Goal: Communication & Community: Answer question/provide support

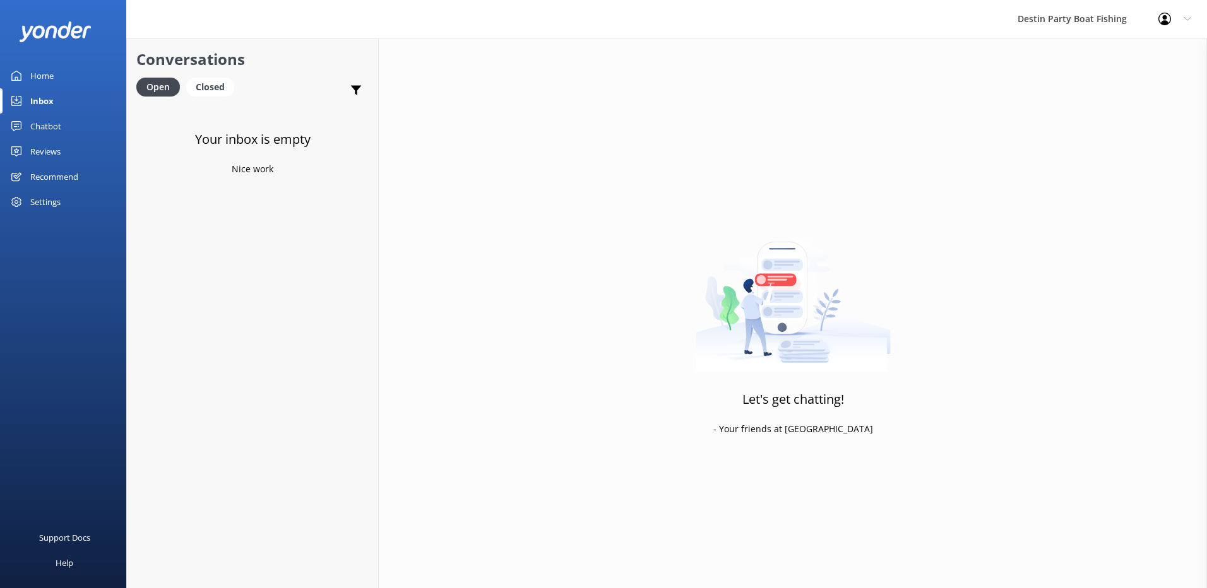
click at [55, 150] on div "Reviews" at bounding box center [45, 151] width 30 height 25
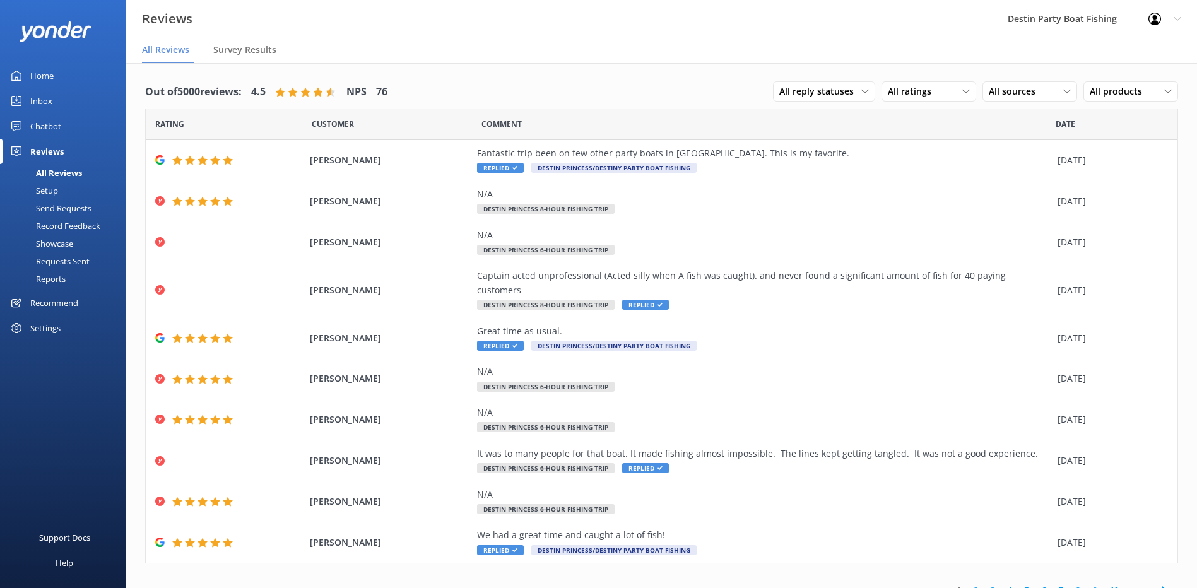
click at [52, 100] on div "Inbox" at bounding box center [41, 100] width 22 height 25
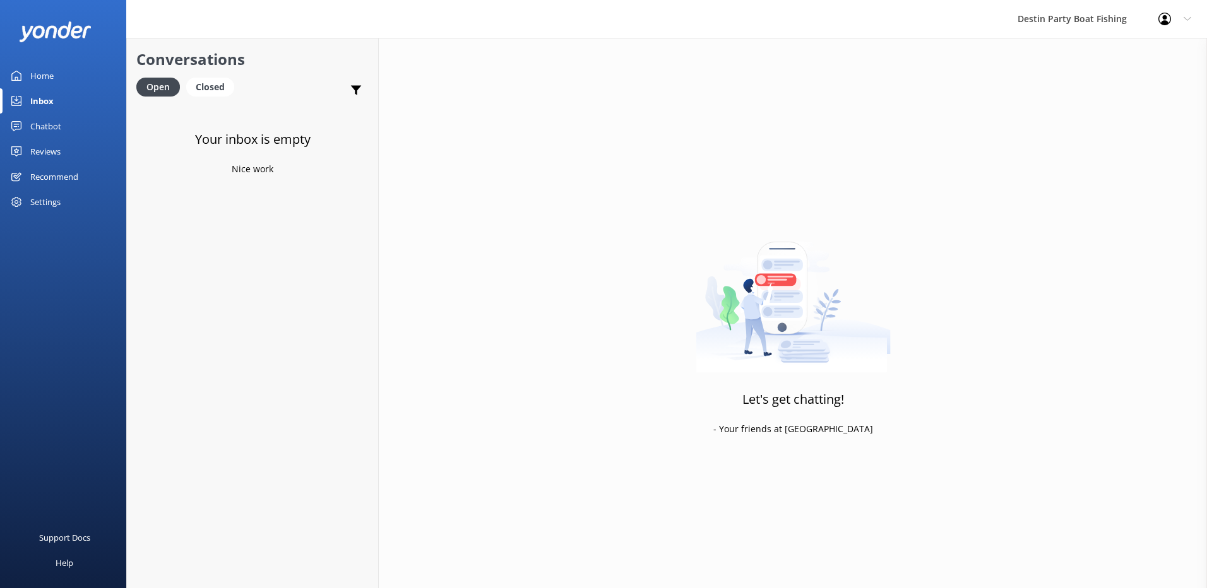
click at [45, 134] on div "Chatbot" at bounding box center [45, 126] width 31 height 25
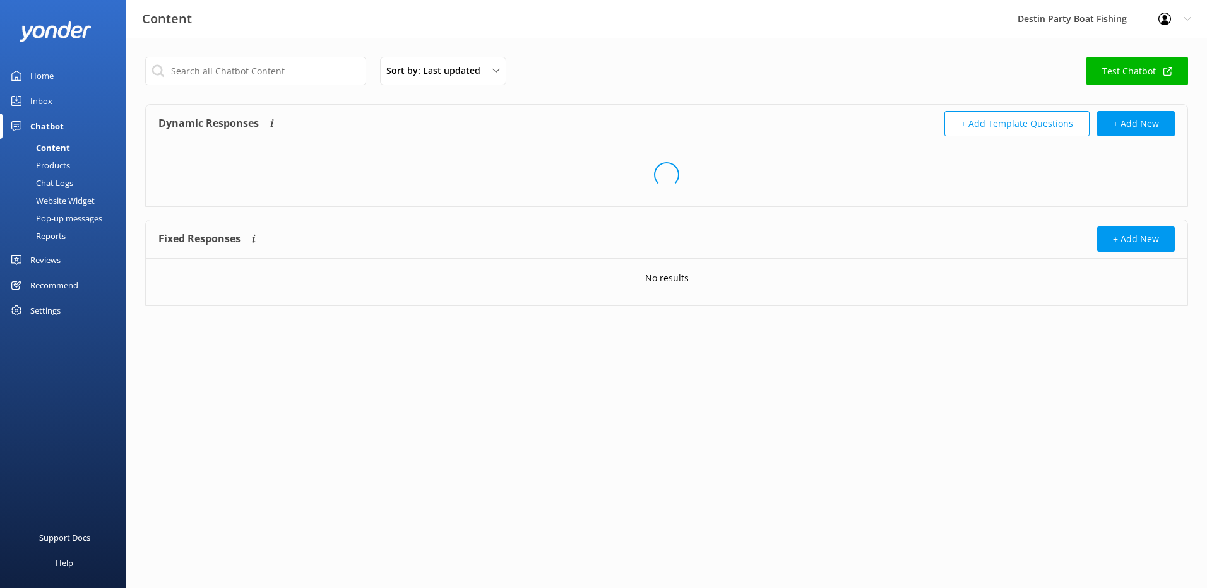
click at [66, 258] on link "Reviews" at bounding box center [63, 259] width 126 height 25
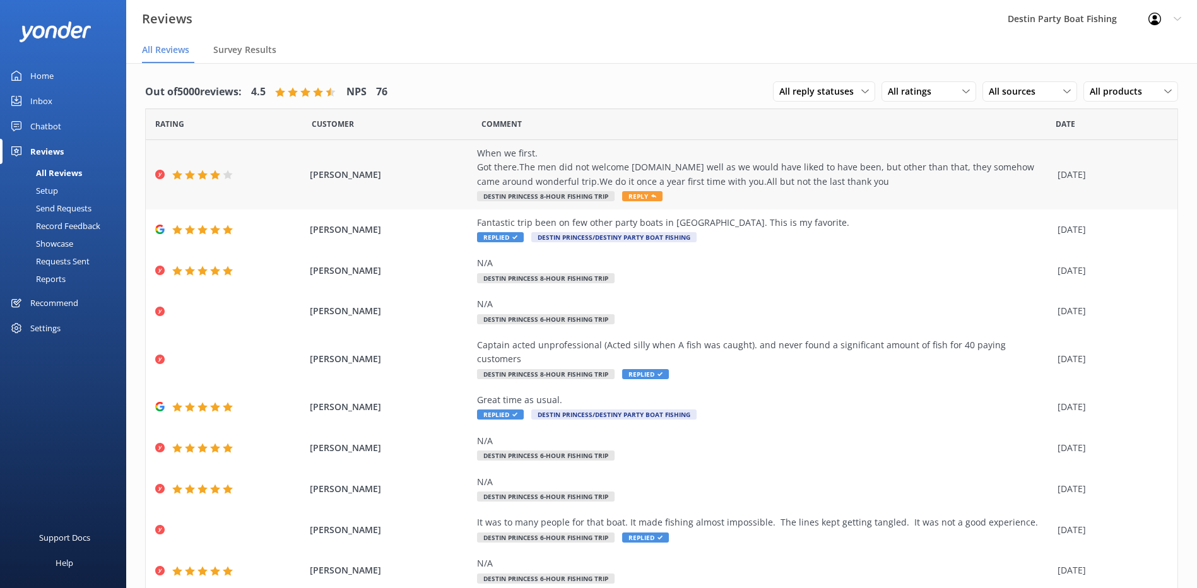
drag, startPoint x: 408, startPoint y: 172, endPoint x: 302, endPoint y: 177, distance: 106.2
click at [302, 177] on div "[PERSON_NAME] When we first. Got there.The men did not welcome [DOMAIN_NAME] we…" at bounding box center [662, 174] width 1032 height 69
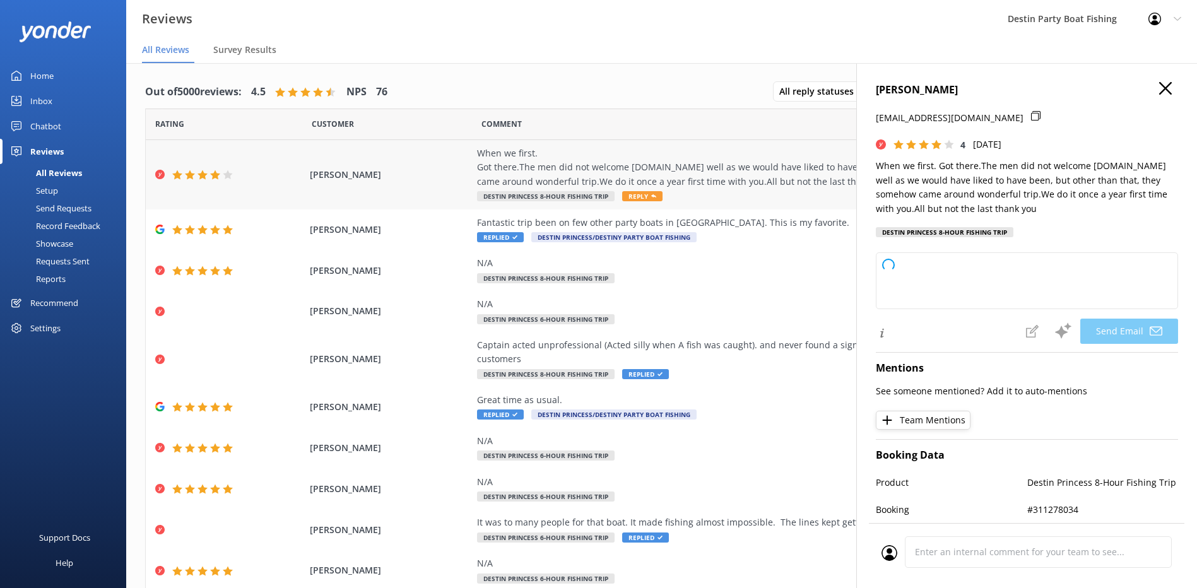
drag, startPoint x: 302, startPoint y: 177, endPoint x: 328, endPoint y: 181, distance: 26.2
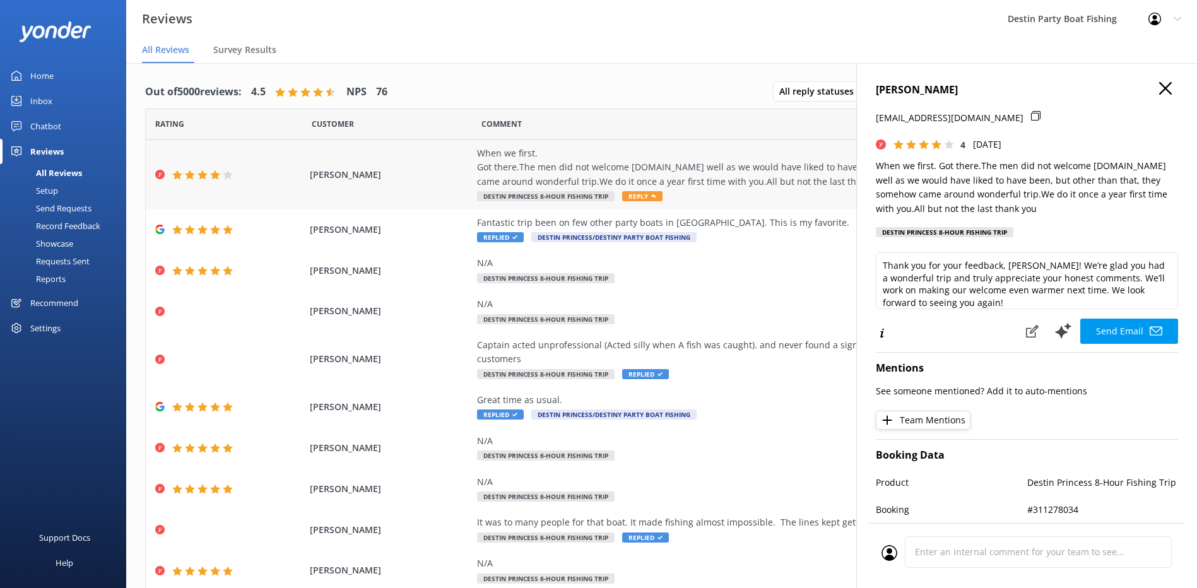
copy span "[PERSON_NAME]"
drag, startPoint x: 1028, startPoint y: 290, endPoint x: 1002, endPoint y: 293, distance: 25.4
click at [1002, 293] on textarea "Thank you for your feedback, [PERSON_NAME]! We’re glad you had a wonderful trip…" at bounding box center [1027, 280] width 302 height 57
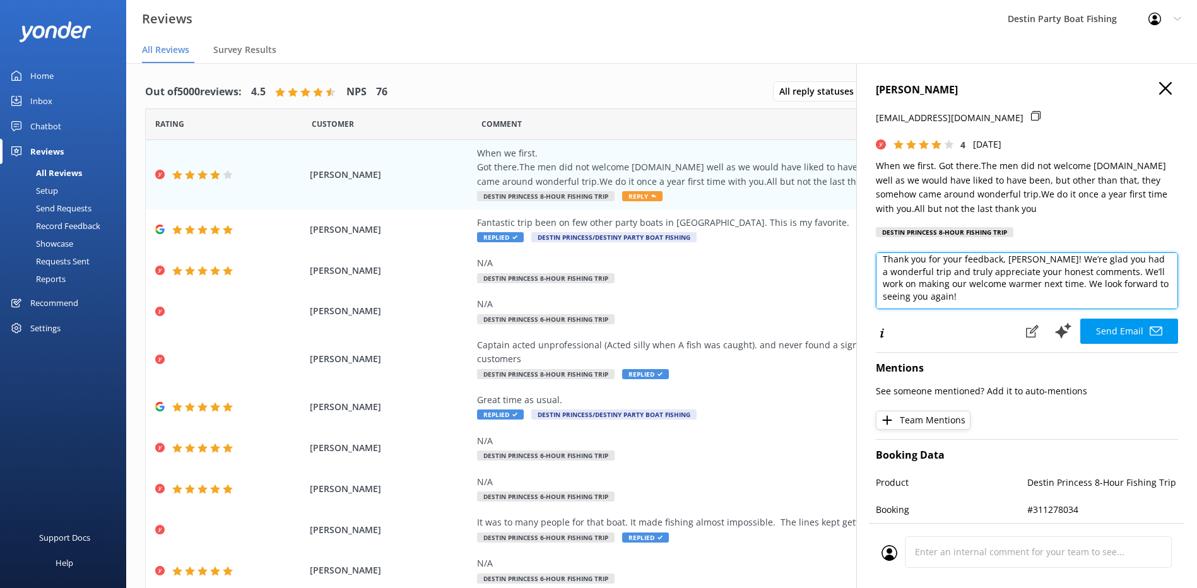
click at [1056, 299] on textarea "Thank you for your feedback, [PERSON_NAME]! We’re glad you had a wonderful trip…" at bounding box center [1027, 280] width 302 height 57
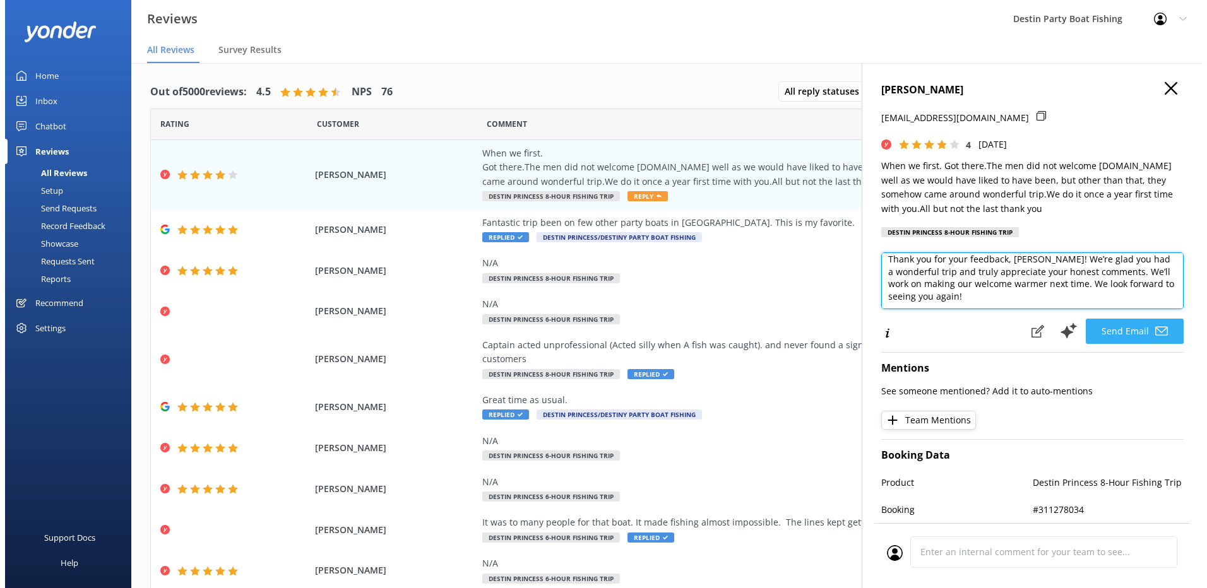
scroll to position [13, 0]
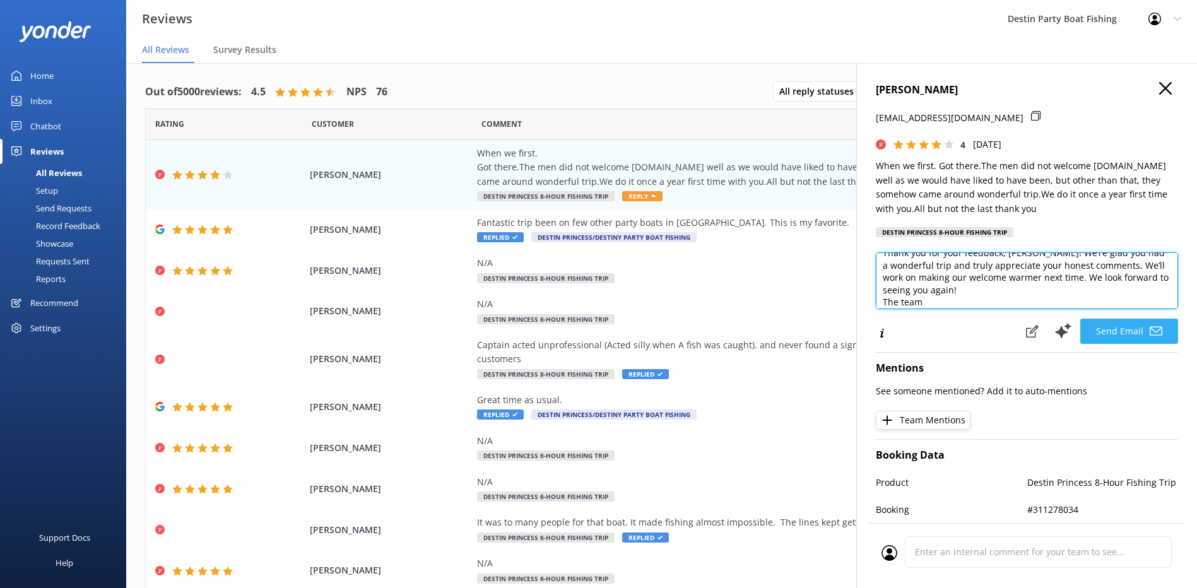
type textarea "Thank you for your feedback, [PERSON_NAME]! We’re glad you had a wonderful trip…"
click at [1088, 330] on button "Send Email" at bounding box center [1130, 331] width 98 height 25
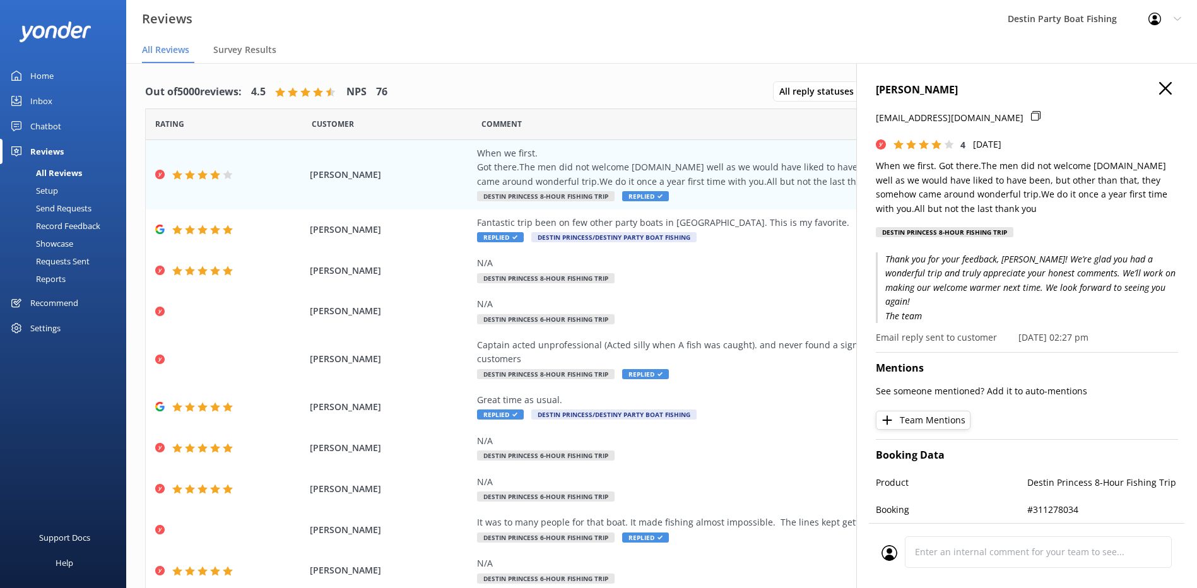
click at [33, 79] on div "Home" at bounding box center [41, 75] width 23 height 25
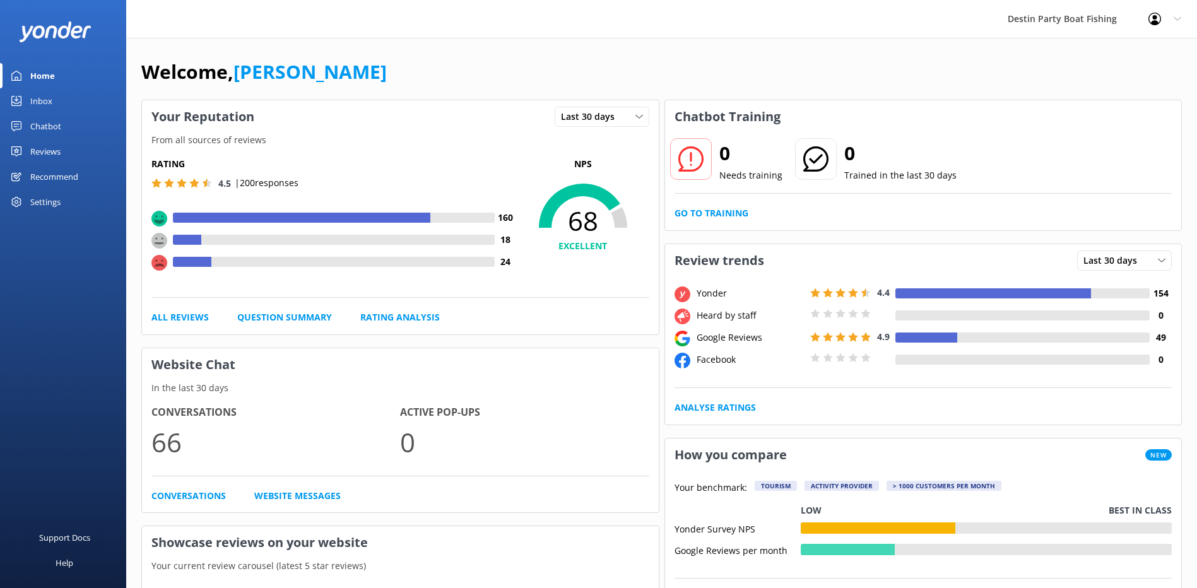
click at [39, 96] on div "Inbox" at bounding box center [41, 100] width 22 height 25
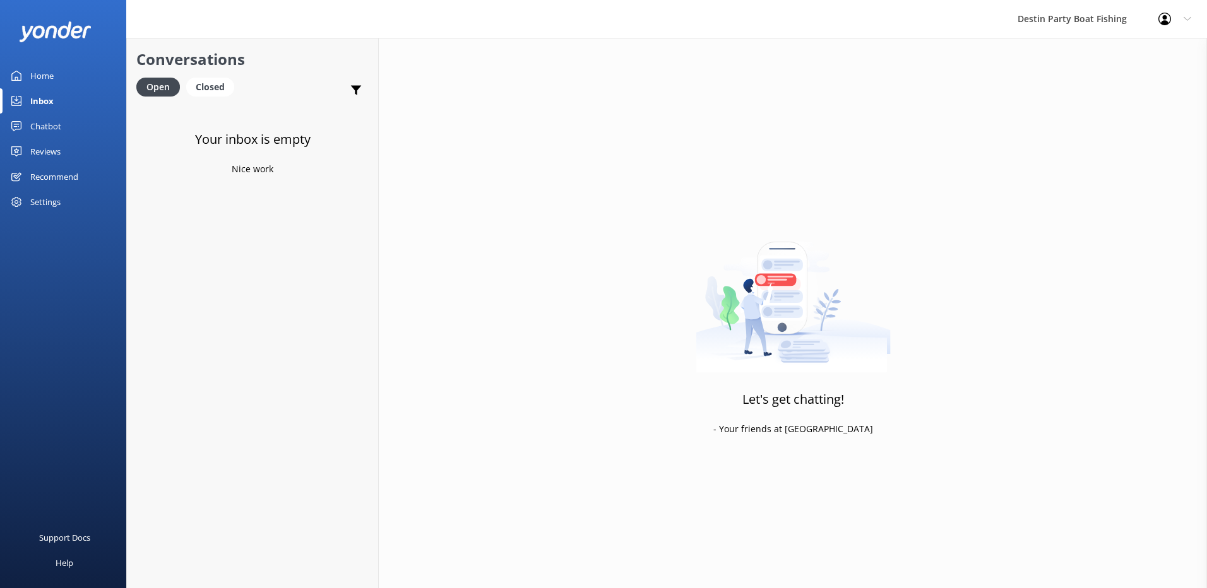
click at [47, 158] on div "Reviews" at bounding box center [45, 151] width 30 height 25
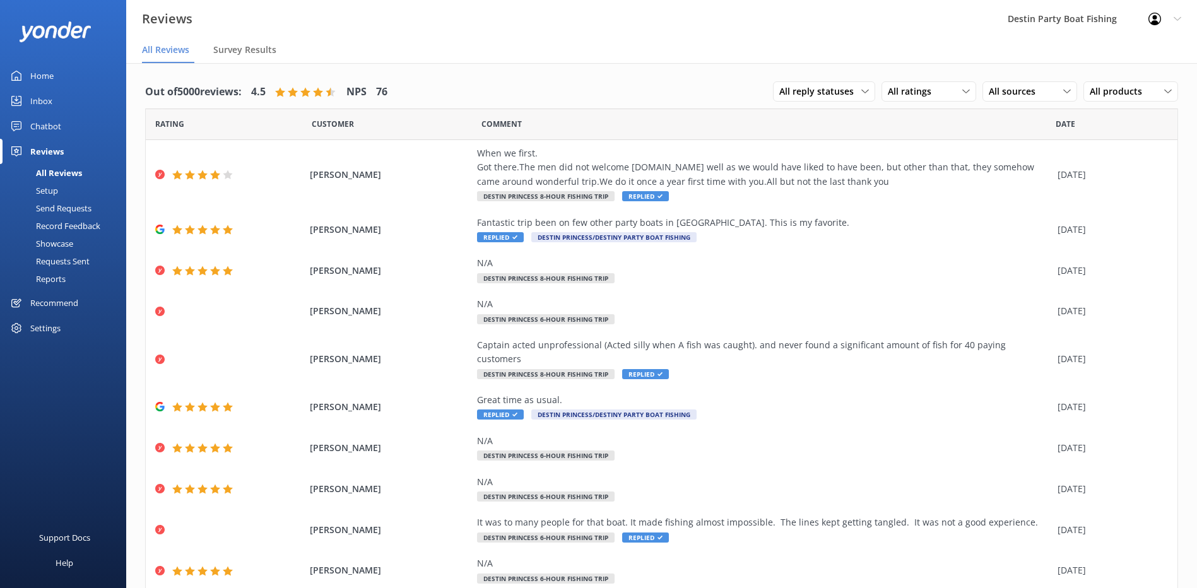
click at [48, 109] on div "Inbox" at bounding box center [41, 100] width 22 height 25
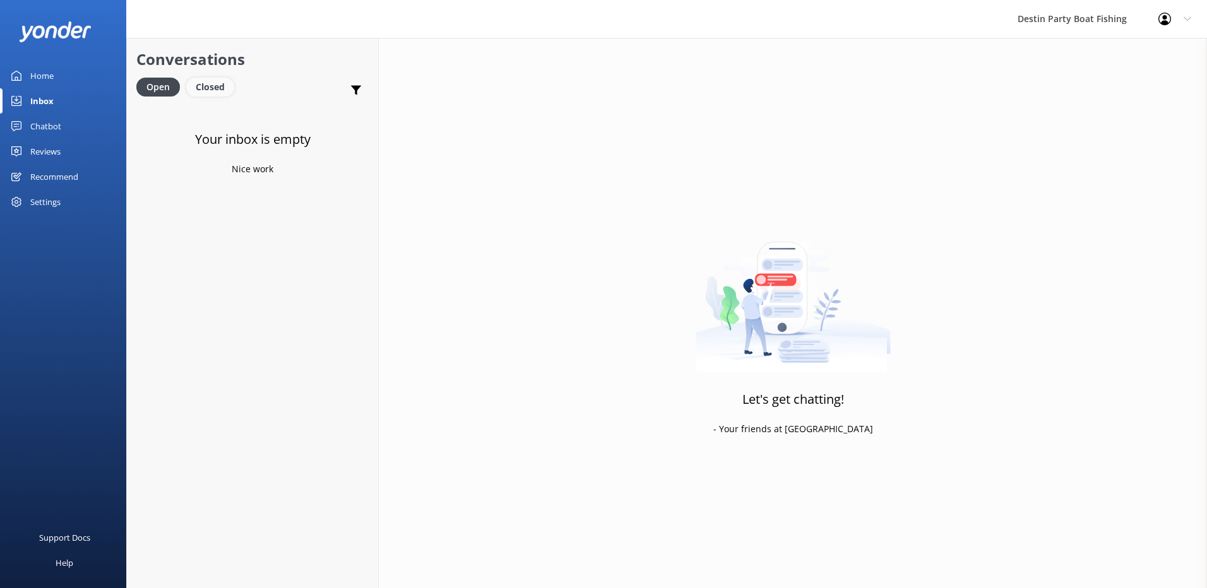
click at [207, 88] on div "Closed" at bounding box center [210, 87] width 48 height 19
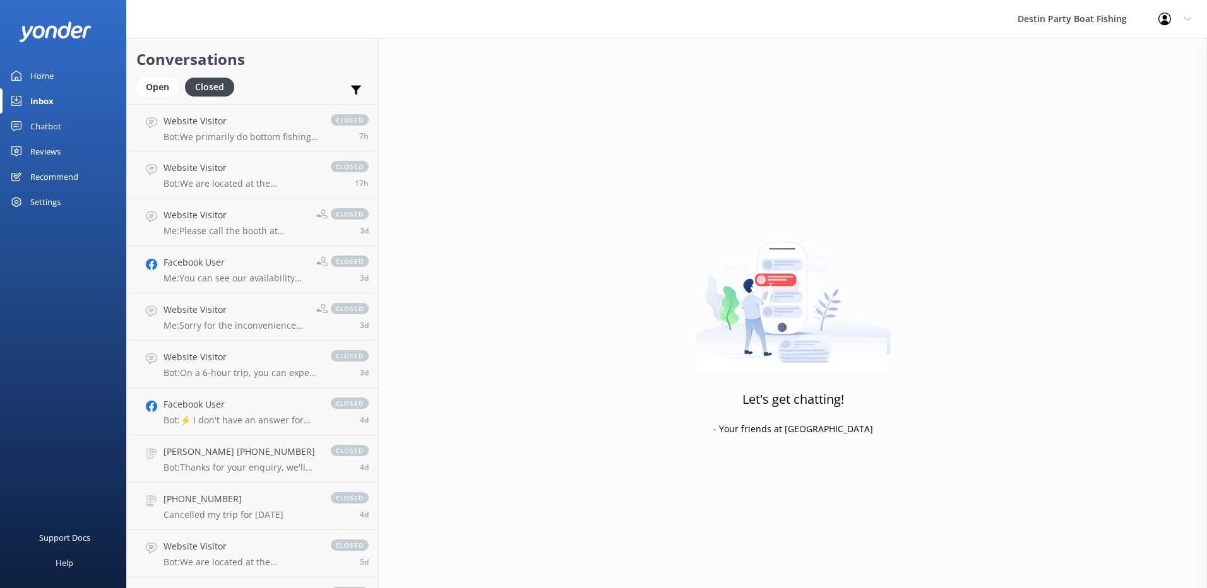
click at [145, 98] on div "Open Closed" at bounding box center [188, 93] width 104 height 30
click at [167, 90] on div "Open" at bounding box center [157, 87] width 42 height 19
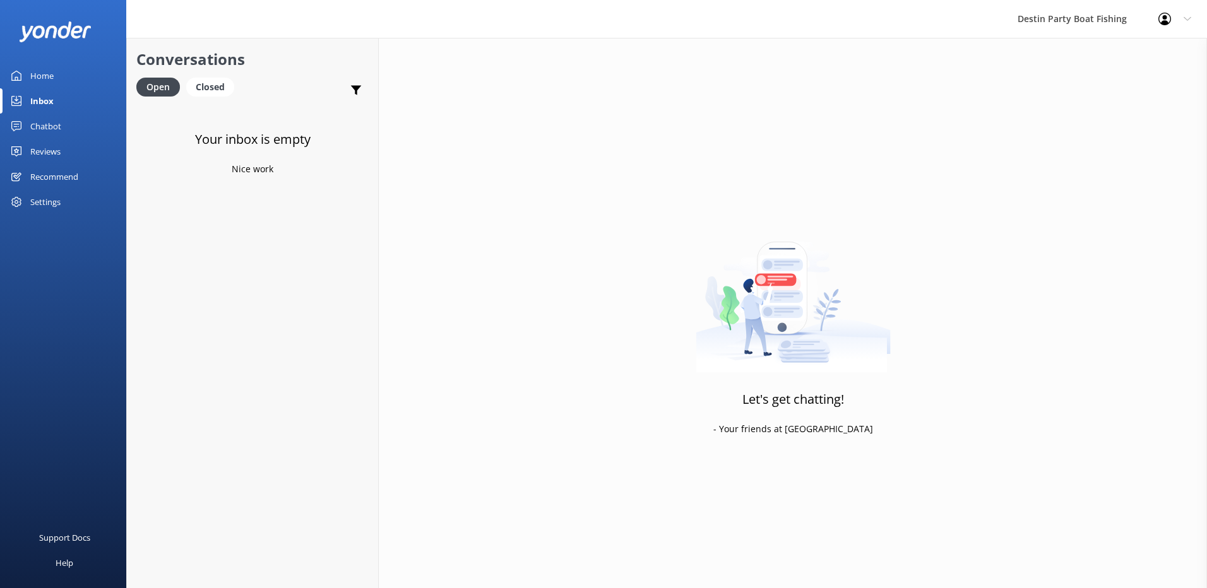
click at [45, 143] on div "Reviews" at bounding box center [45, 151] width 30 height 25
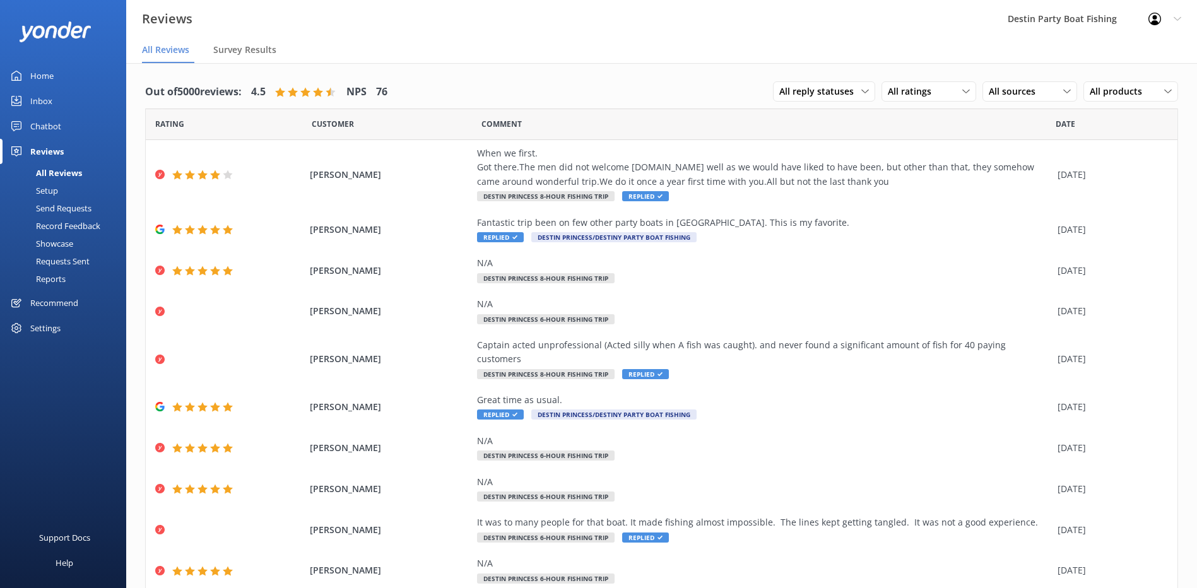
click at [40, 97] on div "Inbox" at bounding box center [41, 100] width 22 height 25
